Goal: Task Accomplishment & Management: Manage account settings

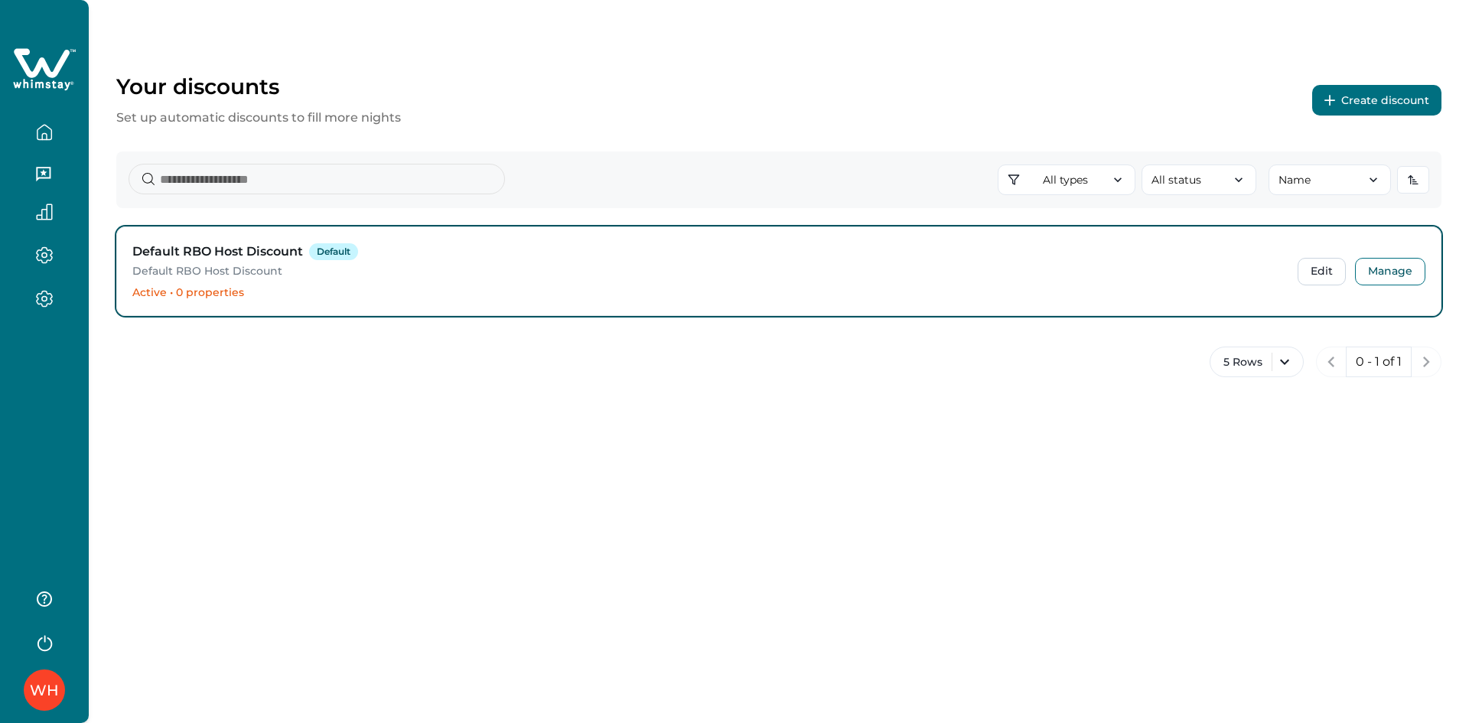
click at [27, 451] on div "WH" at bounding box center [44, 361] width 89 height 723
click at [1391, 272] on button "Manage" at bounding box center [1390, 272] width 70 height 28
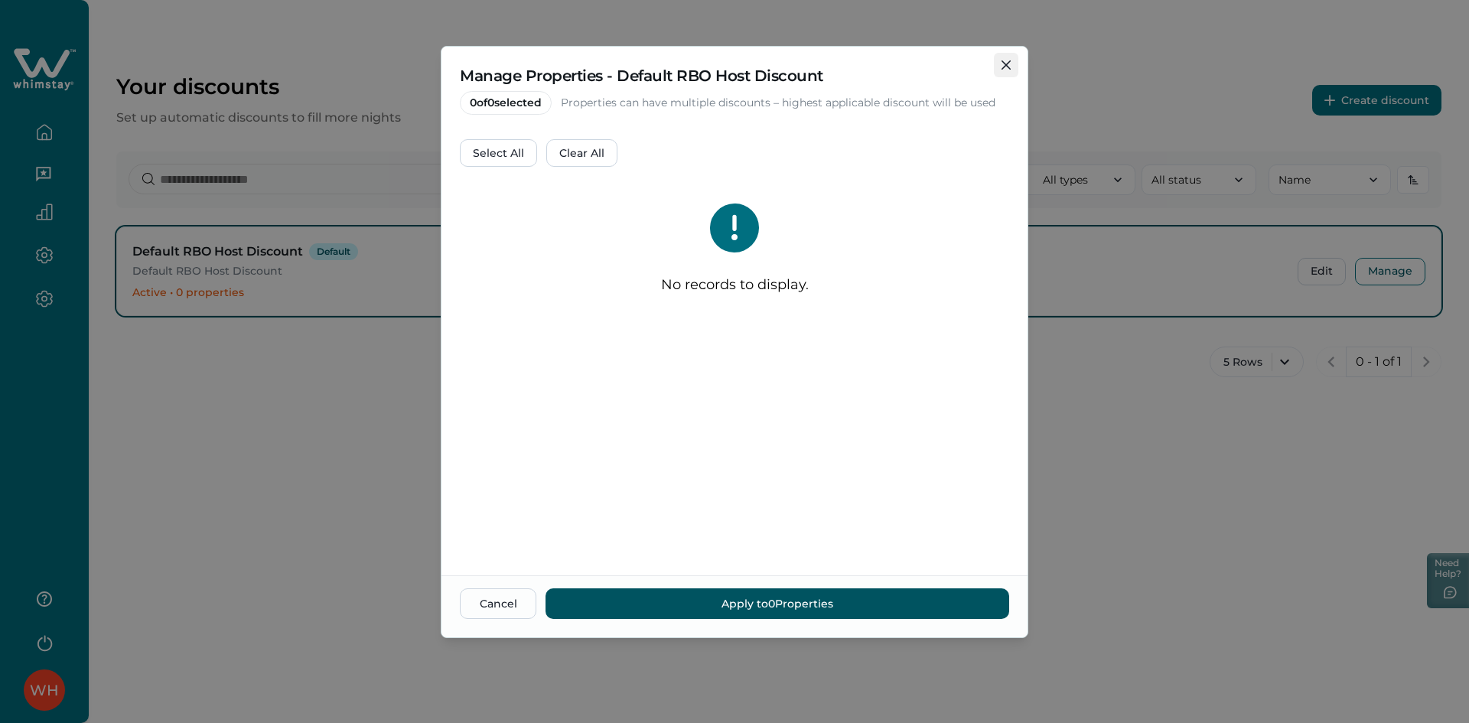
click at [1001, 67] on button "Close" at bounding box center [1006, 65] width 24 height 24
